Goal: Task Accomplishment & Management: Use online tool/utility

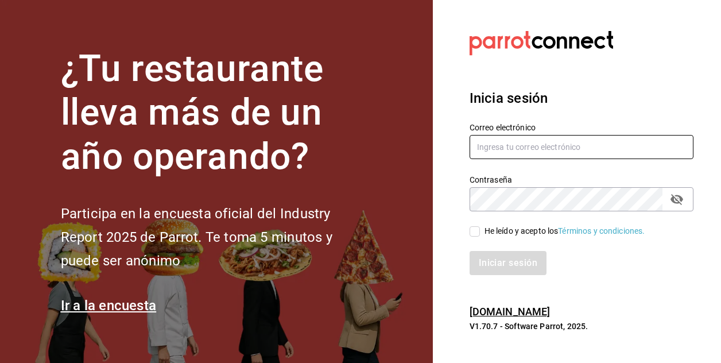
type input "[PERSON_NAME][EMAIL_ADDRESS][PERSON_NAME][DOMAIN_NAME]"
click at [472, 231] on input "He leído y acepto los Términos y condiciones." at bounding box center [474, 231] width 10 height 10
checkbox input "true"
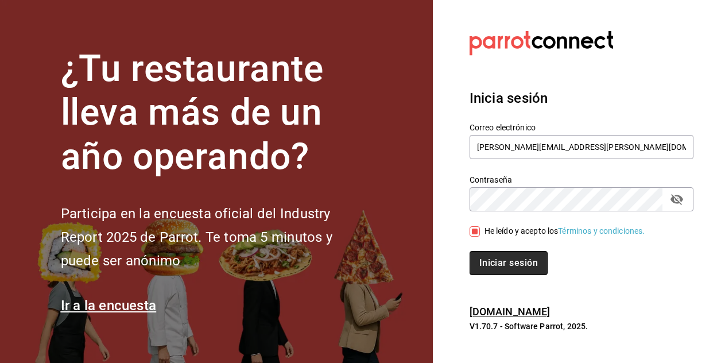
click at [486, 263] on button "Iniciar sesión" at bounding box center [508, 263] width 78 height 24
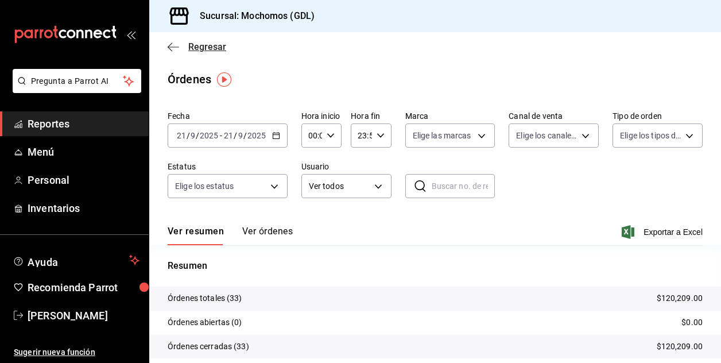
click at [207, 45] on span "Regresar" at bounding box center [207, 46] width 38 height 11
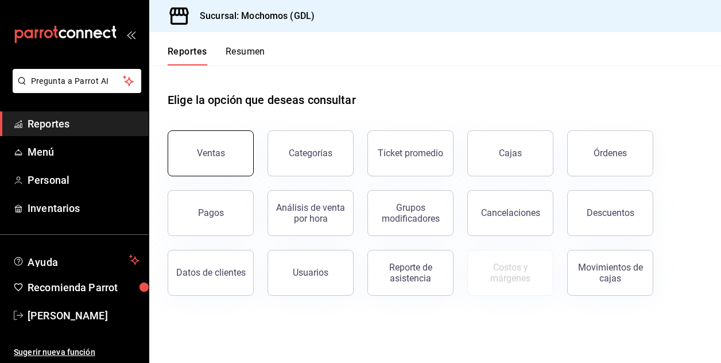
click at [218, 151] on div "Ventas" at bounding box center [211, 152] width 28 height 11
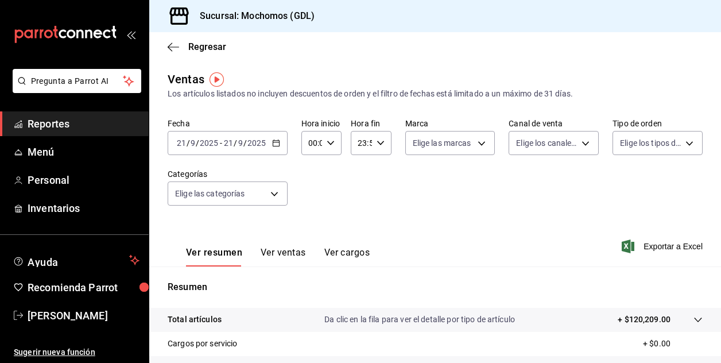
click at [184, 145] on input "21" at bounding box center [181, 142] width 10 height 9
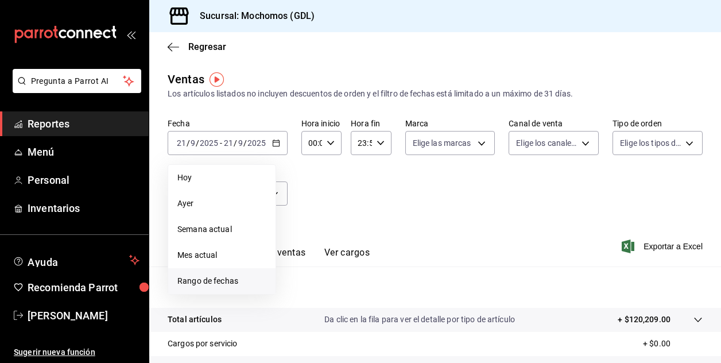
click at [211, 281] on span "Rango de fechas" at bounding box center [221, 281] width 89 height 12
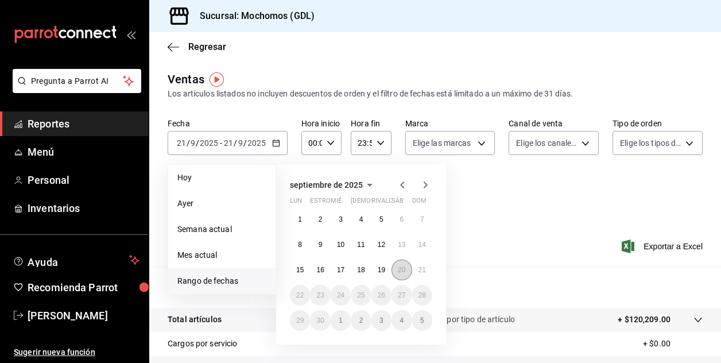
click at [398, 271] on abbr "20" at bounding box center [401, 270] width 7 height 8
click at [420, 273] on abbr "21" at bounding box center [421, 270] width 7 height 8
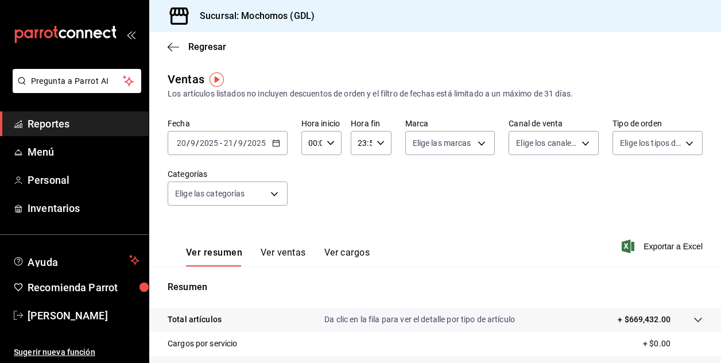
click at [329, 144] on icon "button" at bounding box center [331, 143] width 8 height 8
click at [309, 199] on span "01" at bounding box center [310, 199] width 2 height 9
type input "01:00"
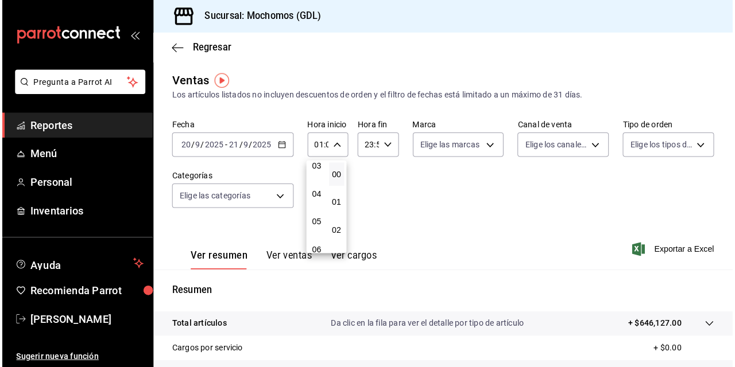
scroll to position [92, 0]
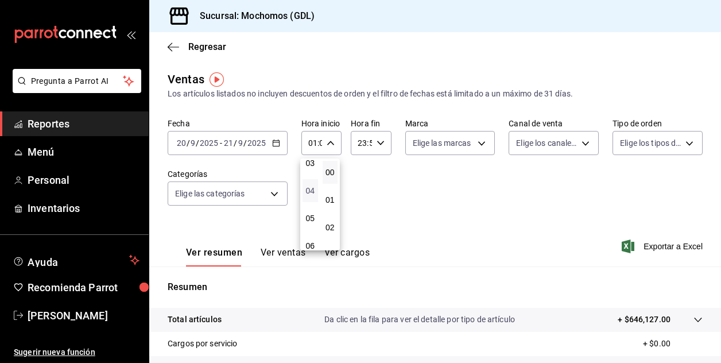
click at [309, 192] on span "04" at bounding box center [310, 190] width 2 height 9
type input "04:00"
click at [477, 145] on div at bounding box center [360, 181] width 721 height 363
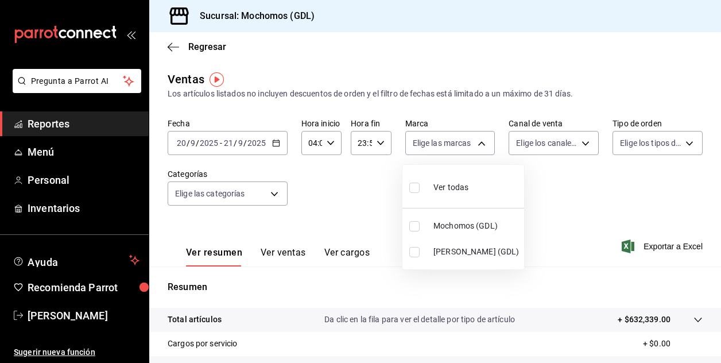
click at [477, 145] on body "Pregunta a Parrot AI Reportes Menú Personal Inventarios Ayuda Recomienda Parrot…" at bounding box center [360, 181] width 721 height 363
click at [415, 226] on input "checkbox" at bounding box center [414, 226] width 10 height 10
checkbox input "true"
type input "36c25d4a-7cb0-456c-a434-e981d54830bc"
click at [415, 226] on input "checkbox" at bounding box center [414, 226] width 10 height 10
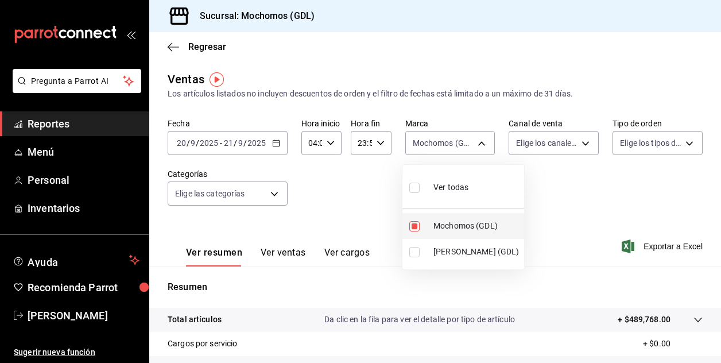
checkbox input "false"
click at [412, 249] on input "checkbox" at bounding box center [414, 252] width 10 height 10
checkbox input "true"
type input "9cac9703-0c5a-4d8b-addd-5b6b571d65b9"
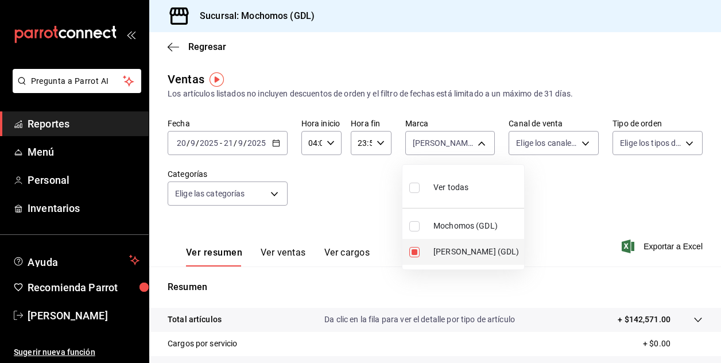
click at [411, 248] on input "checkbox" at bounding box center [414, 252] width 10 height 10
checkbox input "false"
click at [422, 145] on div at bounding box center [360, 181] width 721 height 363
click at [416, 137] on body "Pregunta a Parrot AI Reportes Menú Personal Inventarios Ayuda Recomienda Parrot…" at bounding box center [360, 181] width 721 height 363
click at [414, 226] on input "checkbox" at bounding box center [414, 226] width 10 height 10
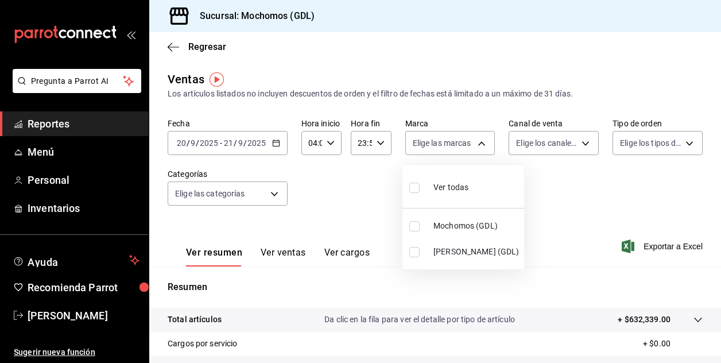
checkbox input "true"
type input "36c25d4a-7cb0-456c-a434-e981d54830bc"
click at [539, 201] on div at bounding box center [360, 181] width 721 height 363
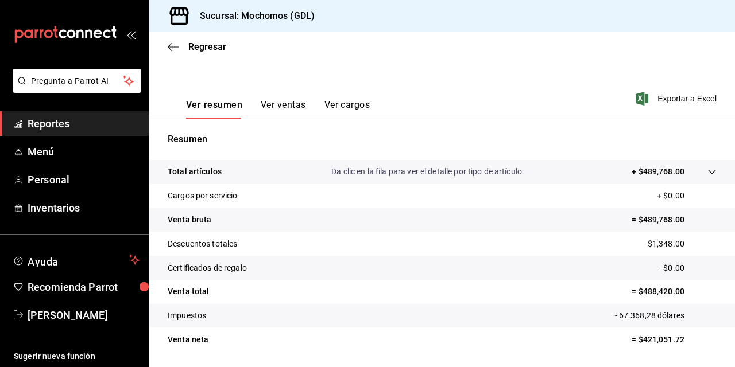
scroll to position [137, 0]
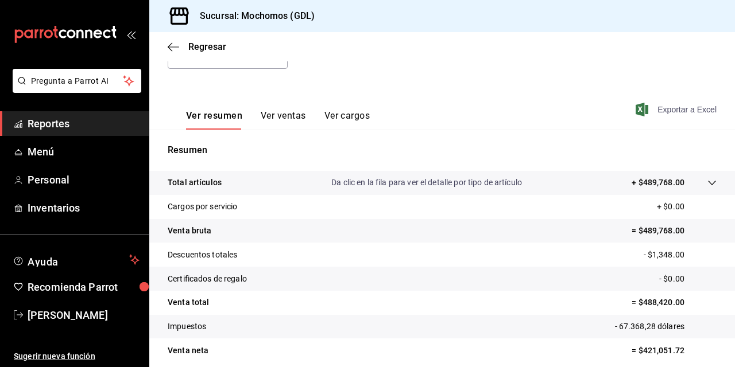
click at [678, 108] on font "Exportar a Excel" at bounding box center [686, 109] width 59 height 9
